Goal: Task Accomplishment & Management: Manage account settings

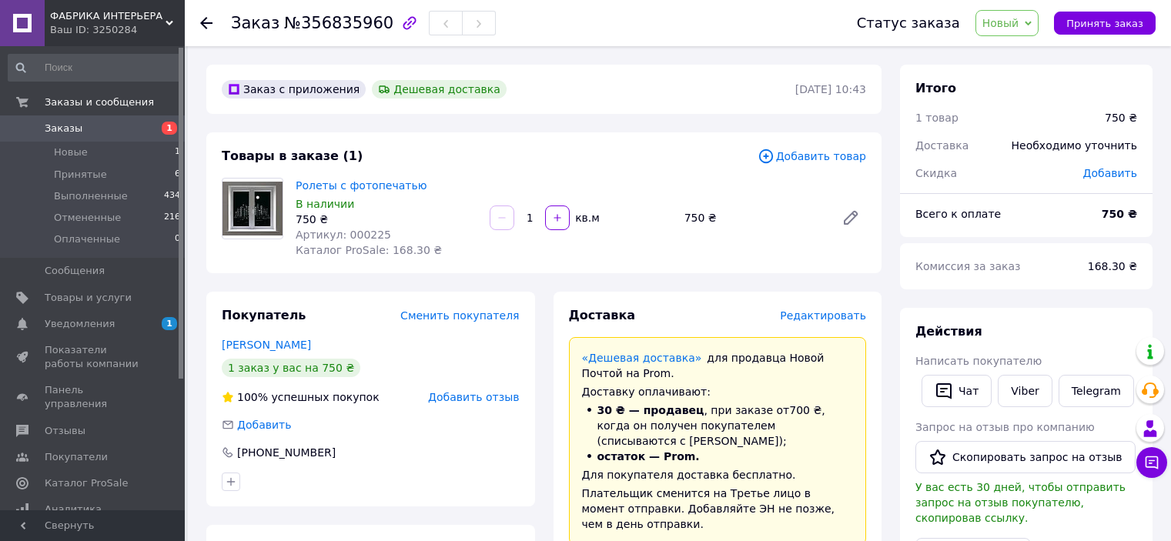
scroll to position [308, 0]
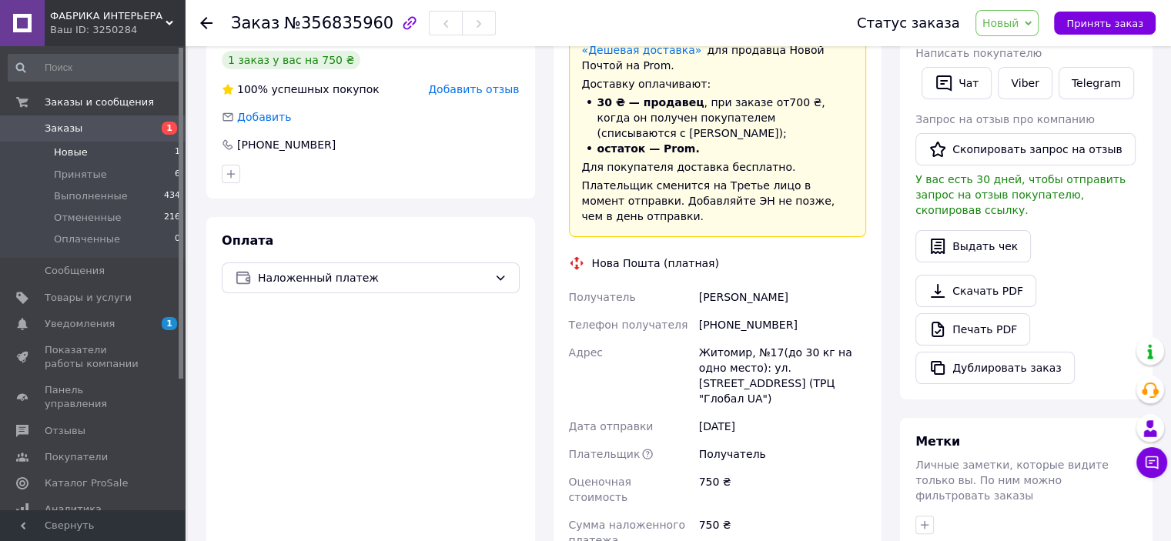
click at [111, 152] on li "Новые 1" at bounding box center [94, 153] width 189 height 22
